Goal: Check status: Check status

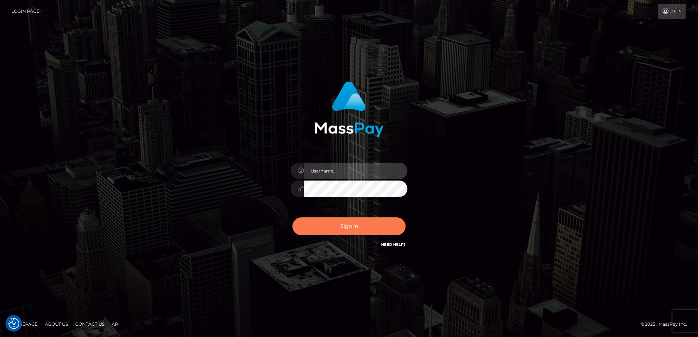
type input "alice.of"
click at [372, 232] on button "Sign in" at bounding box center [348, 226] width 113 height 18
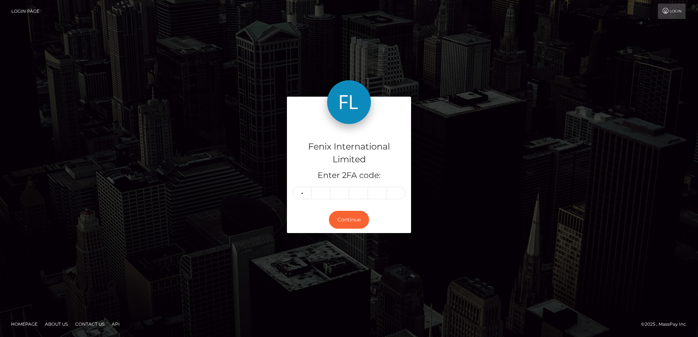
type input "7"
type input "4"
type input "2"
type input "4"
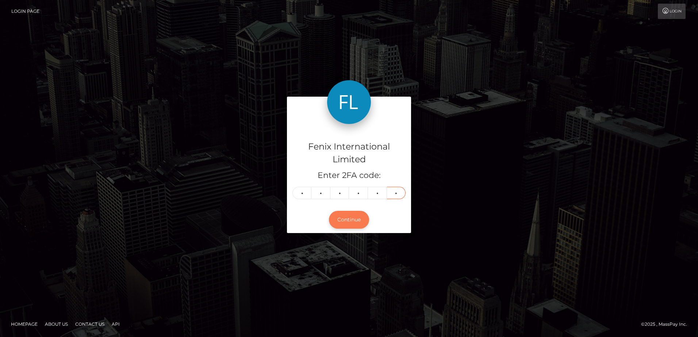
type input "6"
click at [357, 221] on button "Continue" at bounding box center [349, 220] width 40 height 18
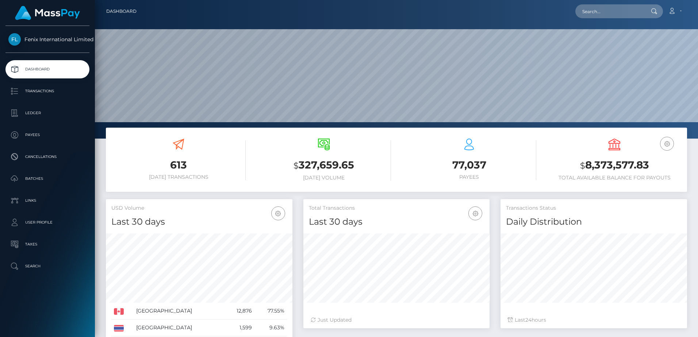
scroll to position [130, 186]
click at [52, 171] on link "Batches" at bounding box center [47, 179] width 84 height 18
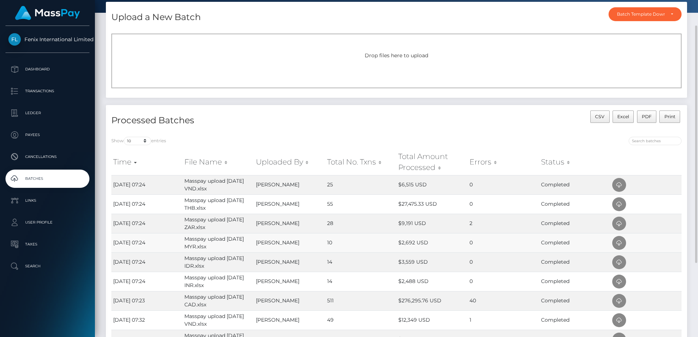
scroll to position [73, 0]
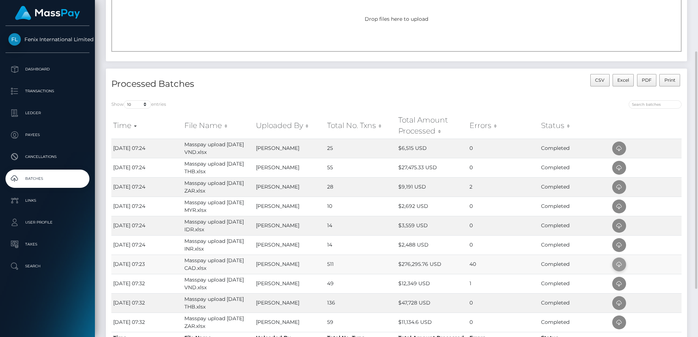
click at [618, 264] on icon at bounding box center [618, 264] width 9 height 9
click at [445, 247] on td "$2,488 USD" at bounding box center [431, 244] width 71 height 19
click at [625, 245] on span at bounding box center [619, 245] width 14 height 14
click at [448, 226] on td "$3,559 USD" at bounding box center [431, 225] width 71 height 19
click at [619, 227] on icon at bounding box center [618, 225] width 9 height 9
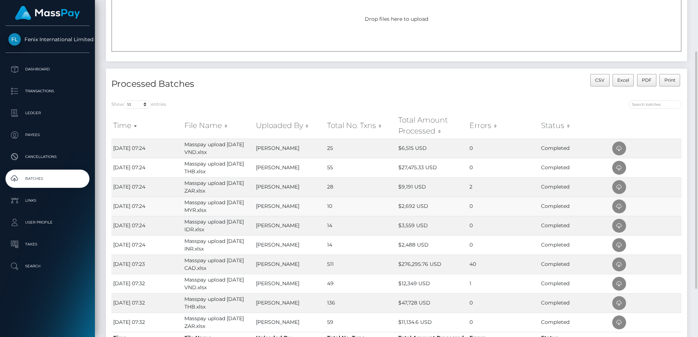
click at [435, 207] on td "$2,692 USD" at bounding box center [431, 206] width 71 height 19
click at [617, 208] on icon at bounding box center [618, 206] width 9 height 9
click at [426, 183] on td "$9,191 USD" at bounding box center [431, 186] width 71 height 19
click at [624, 188] on span at bounding box center [619, 187] width 14 height 14
click at [448, 165] on td "$27,475.33 USD" at bounding box center [431, 167] width 71 height 19
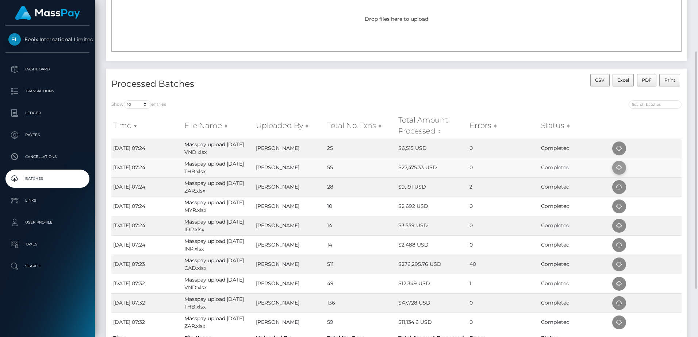
click at [620, 171] on icon at bounding box center [618, 167] width 9 height 9
click at [435, 155] on td "$6,515 USD" at bounding box center [431, 148] width 71 height 19
click at [617, 155] on span at bounding box center [619, 149] width 14 height 14
